Goal: Information Seeking & Learning: Learn about a topic

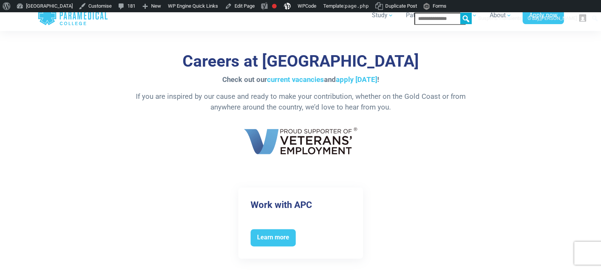
scroll to position [1438, 0]
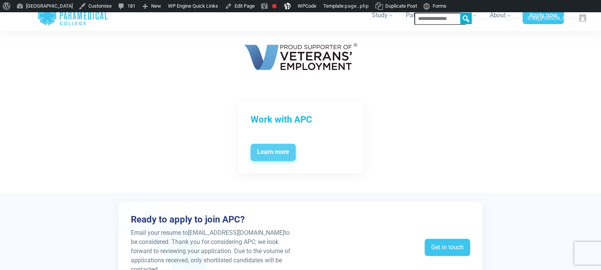
click at [264, 149] on span "Learn more" at bounding box center [272, 152] width 45 height 18
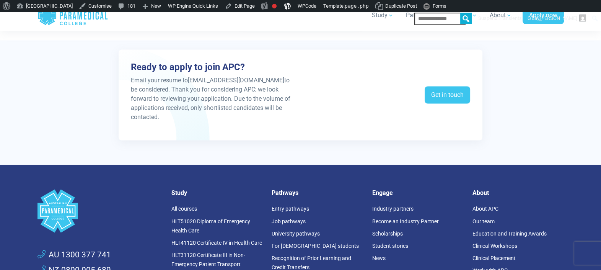
scroll to position [1590, 0]
click at [432, 88] on link "Get in touch" at bounding box center [446, 95] width 45 height 18
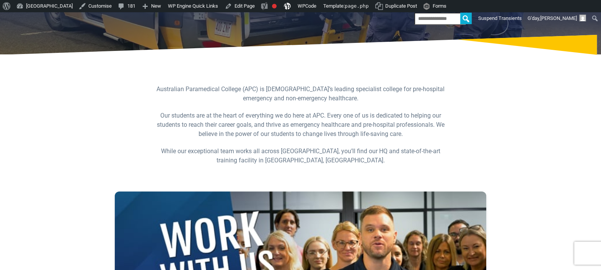
scroll to position [0, 0]
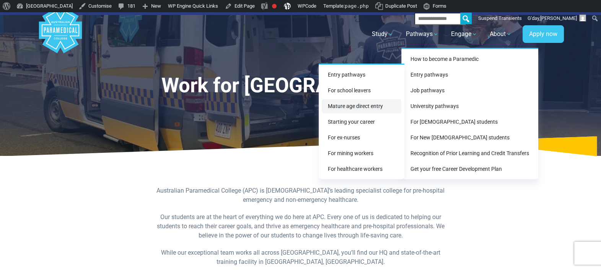
click at [365, 107] on link "Mature age direct entry" at bounding box center [362, 106] width 80 height 14
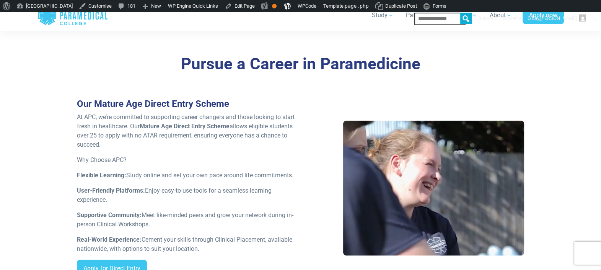
scroll to position [628, 0]
